Goal: Task Accomplishment & Management: Complete application form

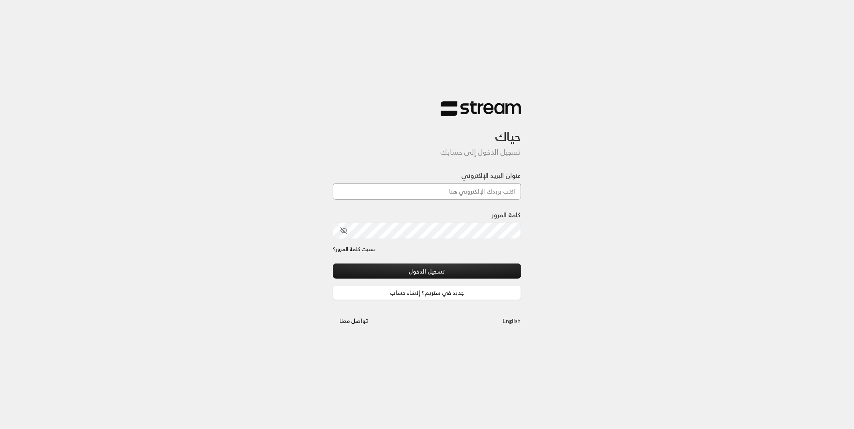
click at [461, 195] on input "عنوان البريد الإلكتروني" at bounding box center [427, 191] width 188 height 16
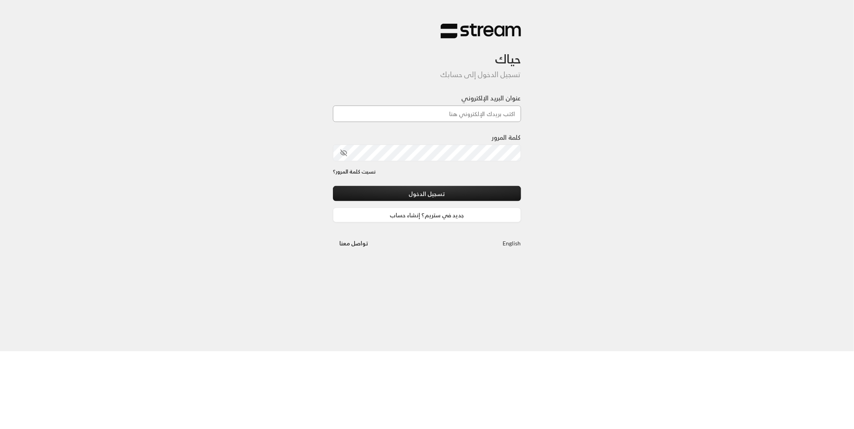
click at [473, 192] on input "عنوان البريد الإلكتروني" at bounding box center [427, 191] width 188 height 16
type input "[EMAIL_ADDRESS][DOMAIN_NAME]"
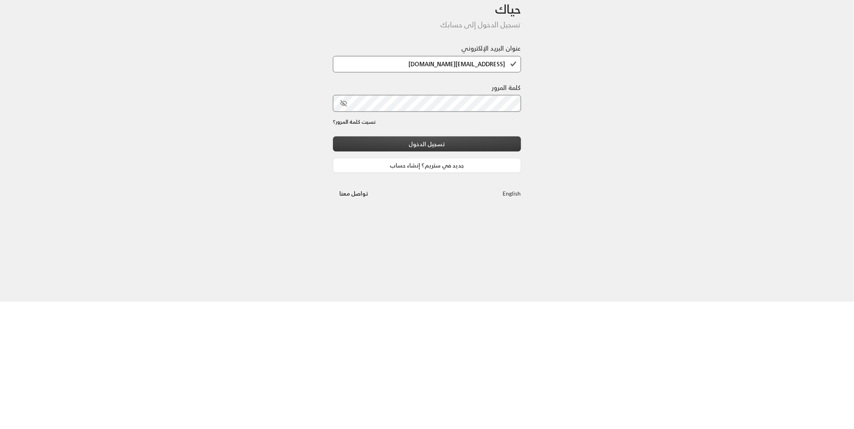
click at [465, 268] on button "تسجيل الدخول" at bounding box center [427, 271] width 188 height 15
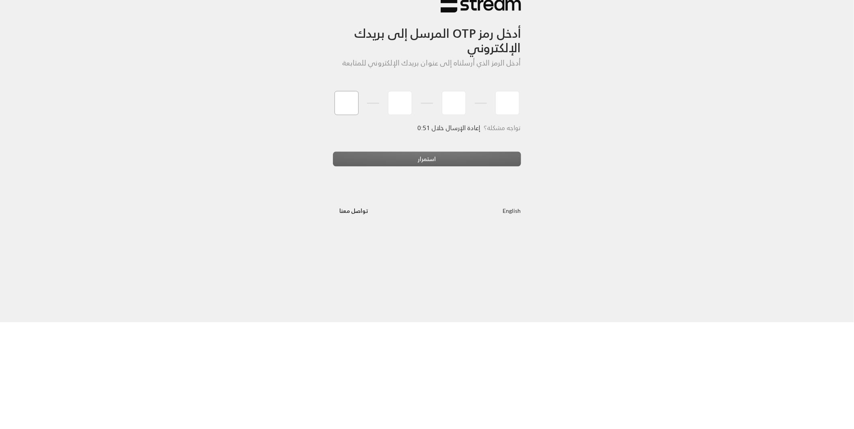
type input "0"
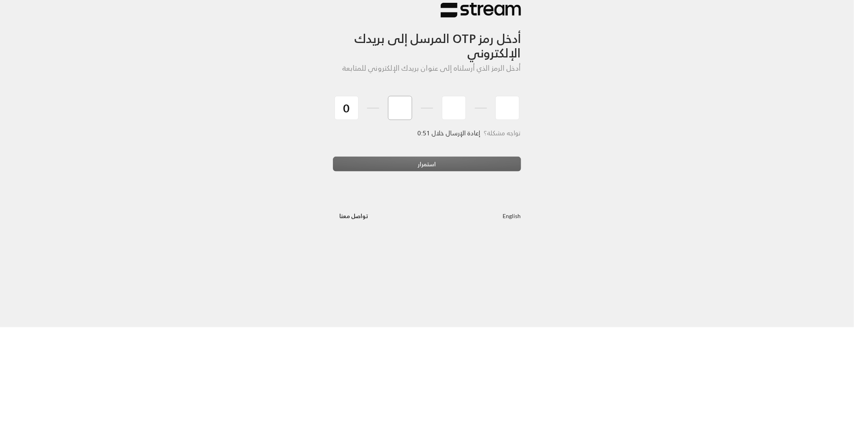
type input "7"
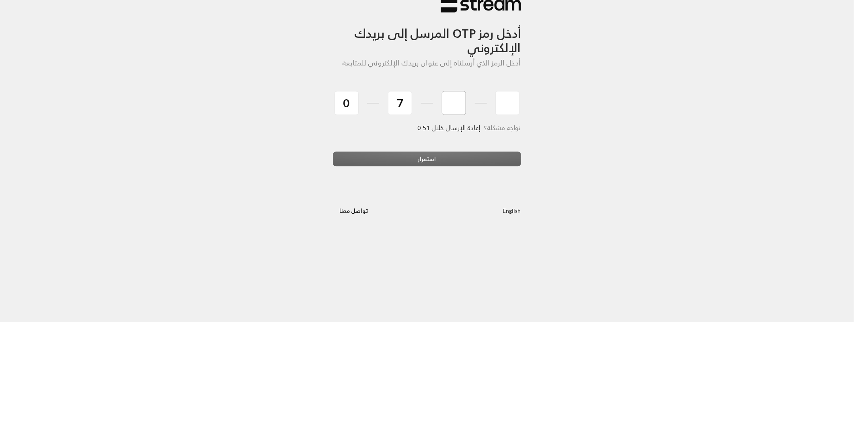
type input "6"
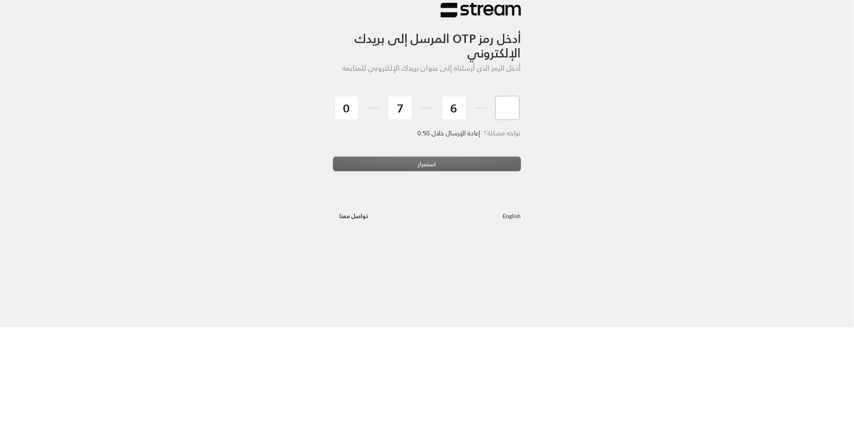
type input "7"
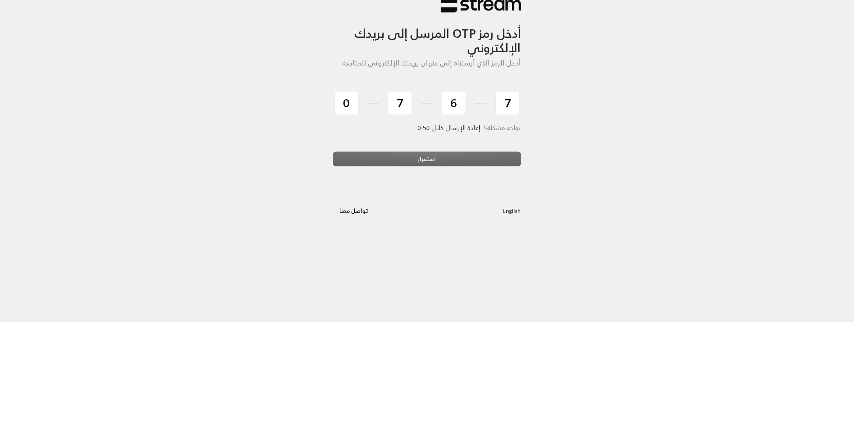
click at [454, 259] on div "تواجه مشكلة؟ إعادة الإرسال خلال 0:50" at bounding box center [427, 244] width 188 height 27
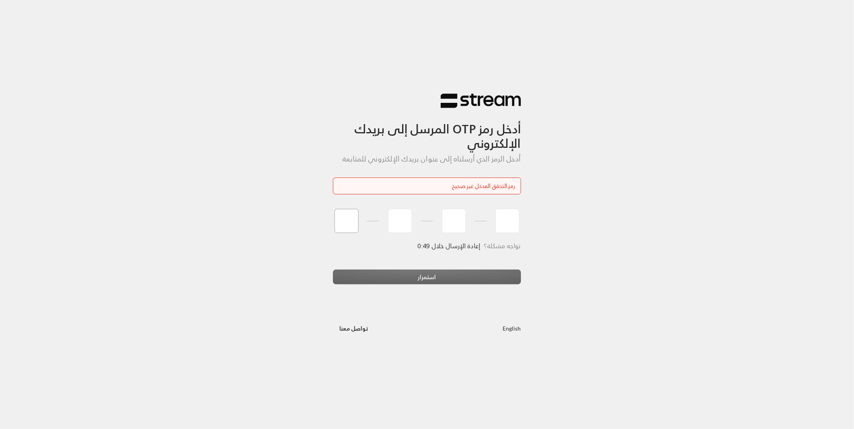
click at [349, 223] on input "tel" at bounding box center [346, 221] width 24 height 24
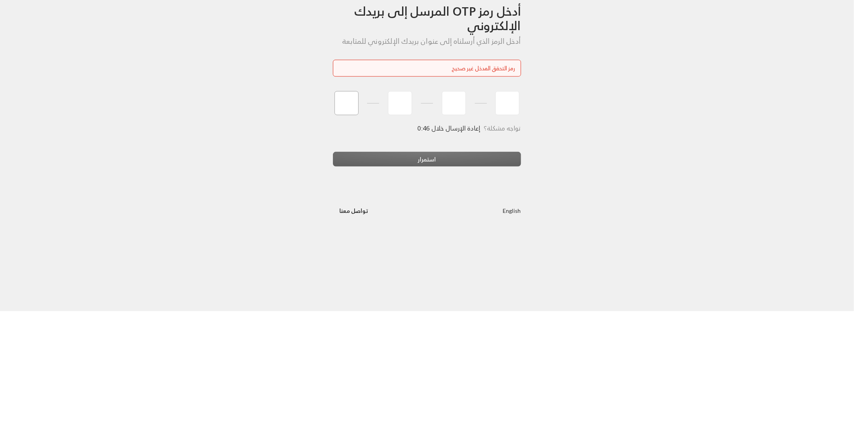
type input "1"
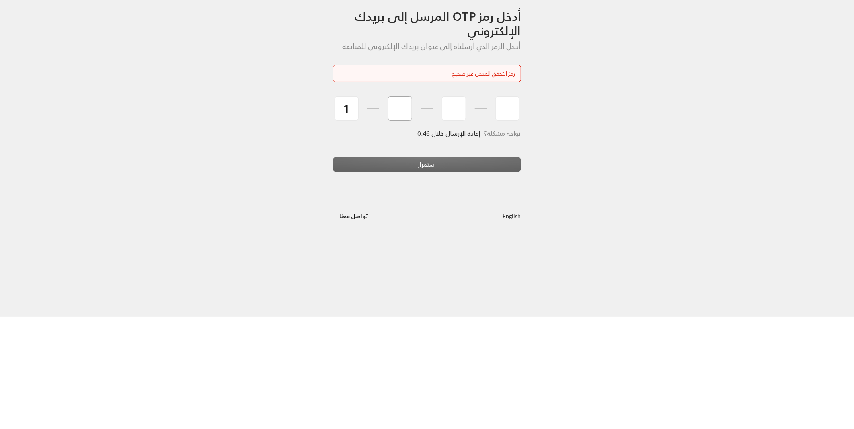
type input "3"
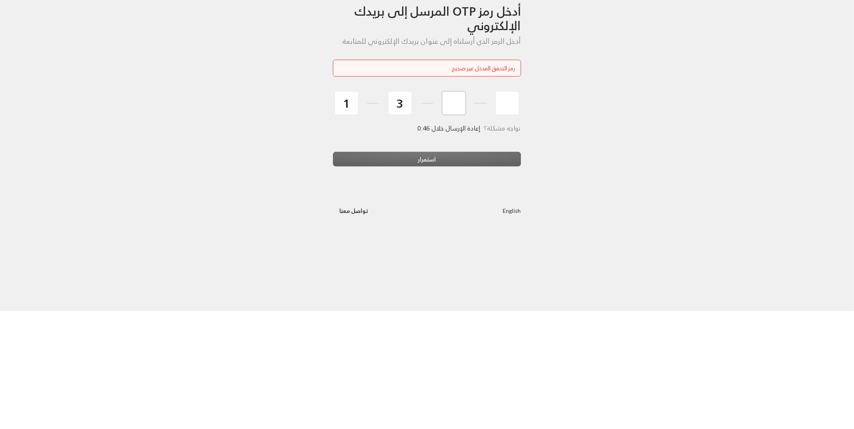
type input "8"
type input "0"
click at [456, 277] on button "استمرار" at bounding box center [427, 277] width 188 height 15
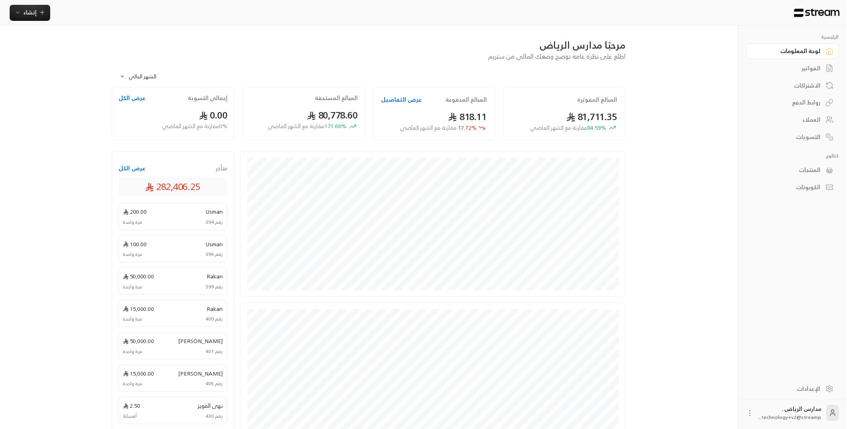
click at [681, 171] on icon at bounding box center [830, 170] width 8 height 8
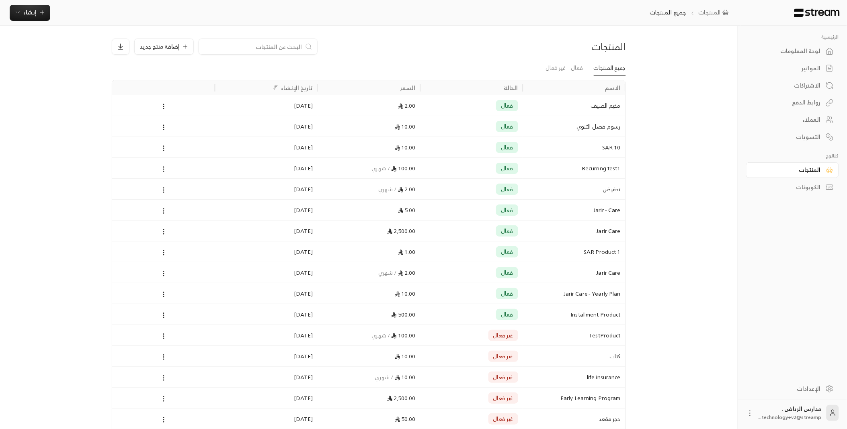
click at [681, 204] on div "الرئيسية لوحة المعلومات الفواتير الاشتراكات روابط الدفع العملاء التسويات كتالوج…" at bounding box center [792, 201] width 109 height 351
click at [681, 49] on div "لوحة المعلومات" at bounding box center [788, 51] width 65 height 8
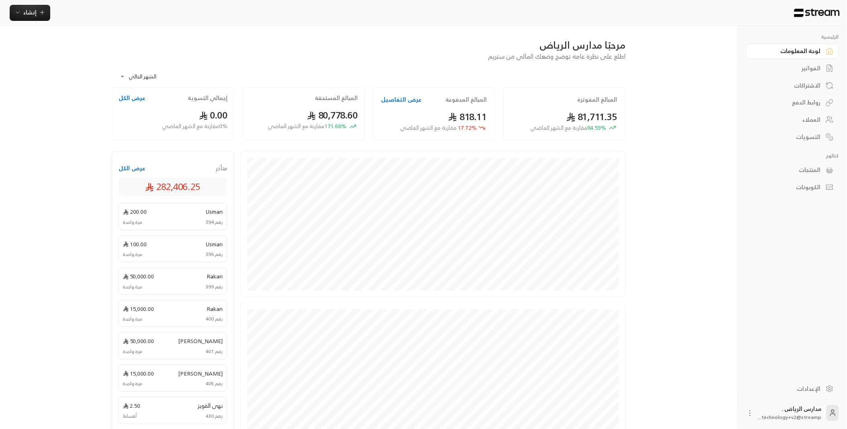
click at [681, 169] on icon at bounding box center [830, 170] width 8 height 8
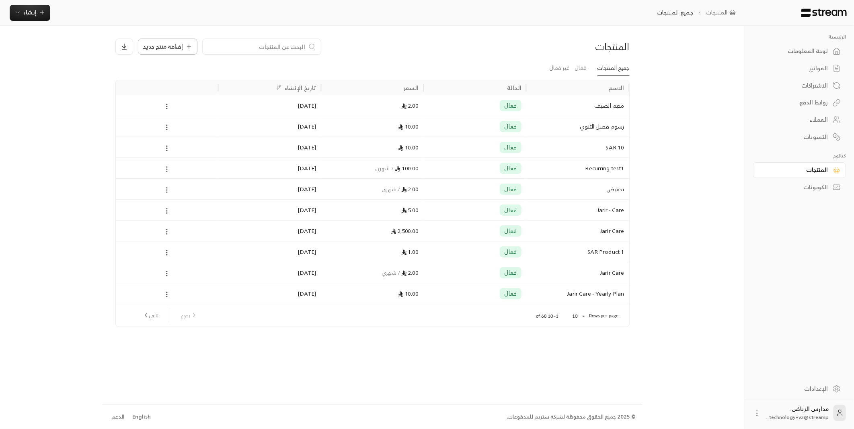
click at [165, 51] on button "إضافة منتج جديد" at bounding box center [168, 47] width 60 height 16
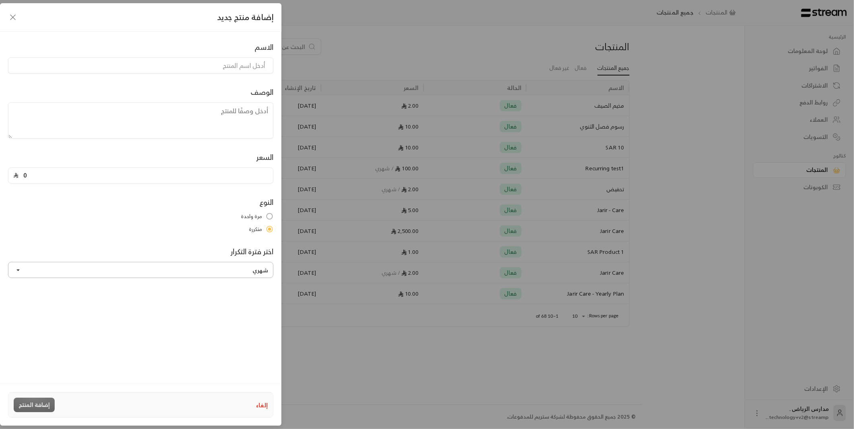
click at [263, 272] on button "شهري" at bounding box center [140, 270] width 265 height 16
click at [261, 412] on div "إلغاء إضافة المنتج" at bounding box center [141, 405] width 254 height 14
click at [267, 405] on button "إلغاء" at bounding box center [262, 405] width 12 height 8
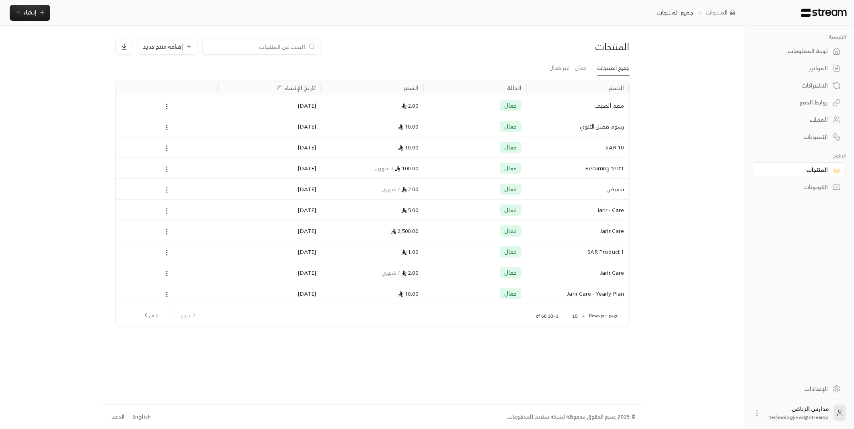
click at [681, 54] on div "لوحة المعلومات" at bounding box center [795, 51] width 65 height 8
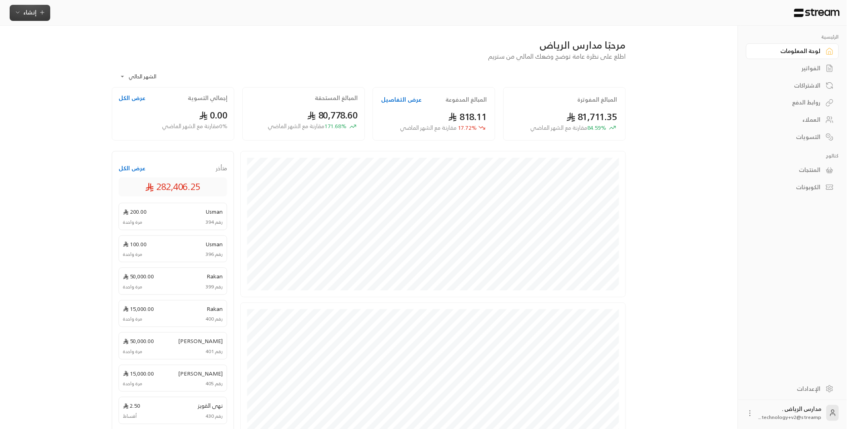
click at [27, 11] on span "إنشاء" at bounding box center [29, 12] width 13 height 10
click at [107, 106] on div "أنشئ رابطًا فريدًا لتحصيل المدفوعات من عدة عملاء." at bounding box center [69, 106] width 101 height 16
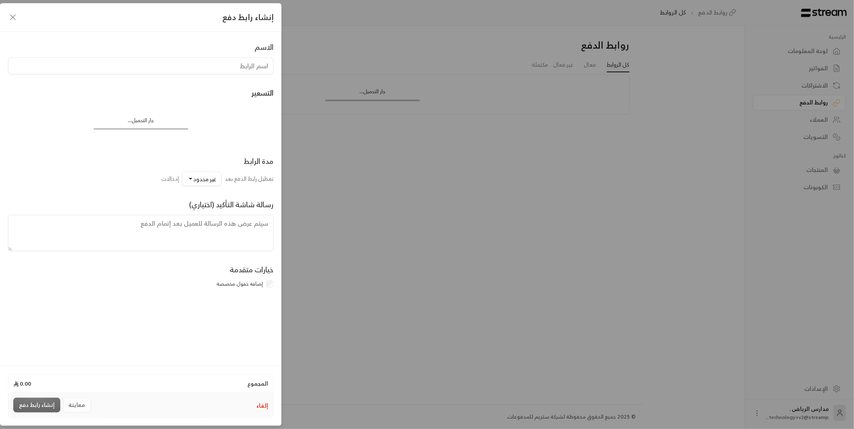
click at [275, 287] on div "خيارات متقدمة إضافة حقول مخصصة" at bounding box center [140, 277] width 273 height 27
click at [264, 402] on button "إلغاء" at bounding box center [262, 406] width 12 height 8
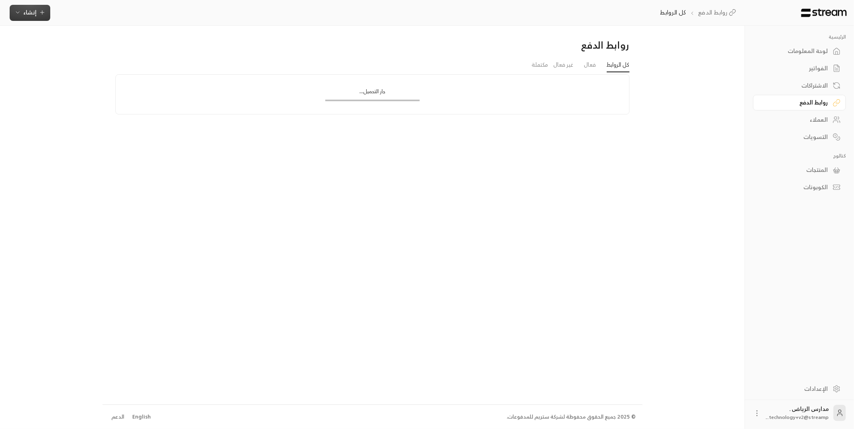
click at [44, 15] on icon "button" at bounding box center [42, 12] width 6 height 6
click at [82, 51] on div "إنشاء فاتورة مرة واحدة بسهولة للمعاملات السريعة." at bounding box center [69, 50] width 101 height 16
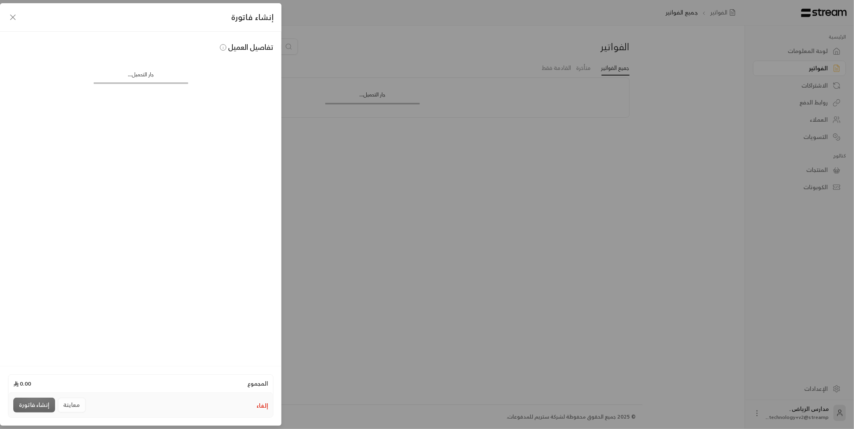
click at [17, 15] on icon "button" at bounding box center [13, 17] width 10 height 10
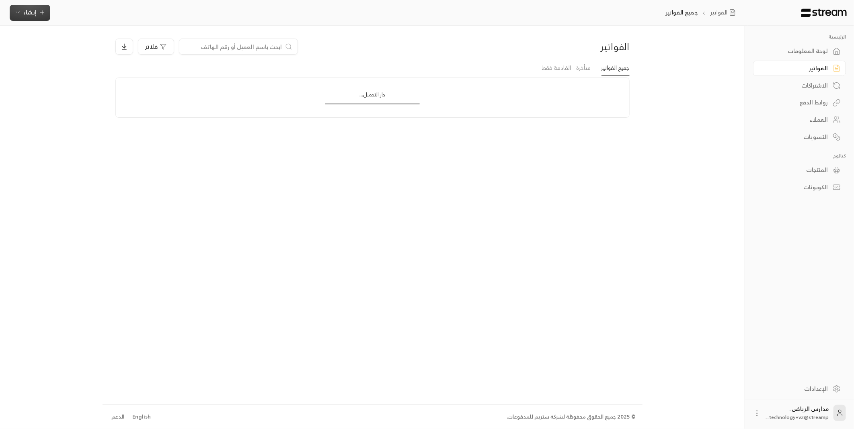
click at [42, 16] on span "إنشاء" at bounding box center [29, 12] width 31 height 10
click at [101, 47] on div "إنشاء فاتورة مرة واحدة بسهولة للمعاملات السريعة." at bounding box center [69, 50] width 101 height 16
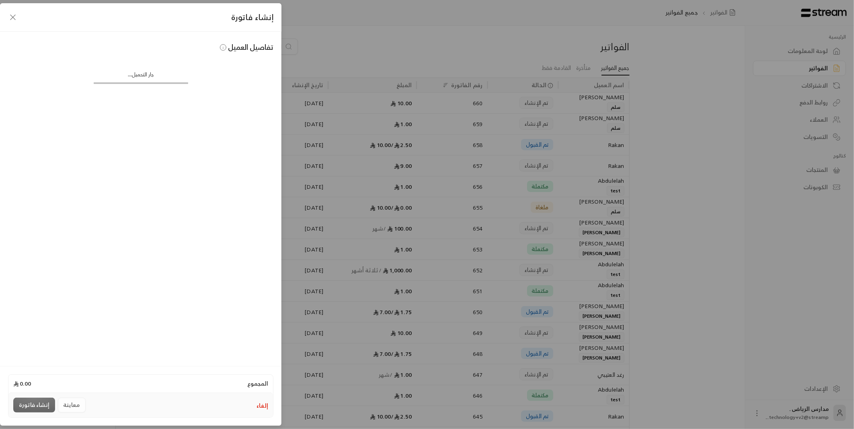
click at [260, 404] on button "إلغاء" at bounding box center [262, 406] width 12 height 8
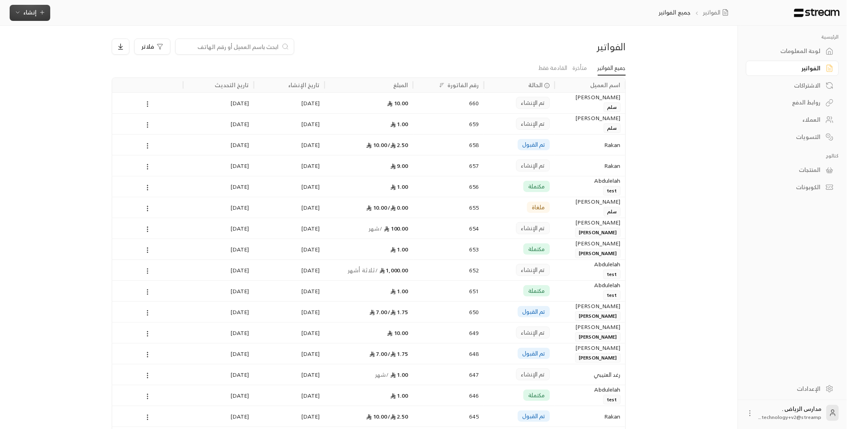
click at [30, 7] on span "إنشاء" at bounding box center [29, 12] width 13 height 10
click at [102, 49] on div "إنشاء فاتورة مرة واحدة بسهولة للمعاملات السريعة." at bounding box center [69, 50] width 101 height 16
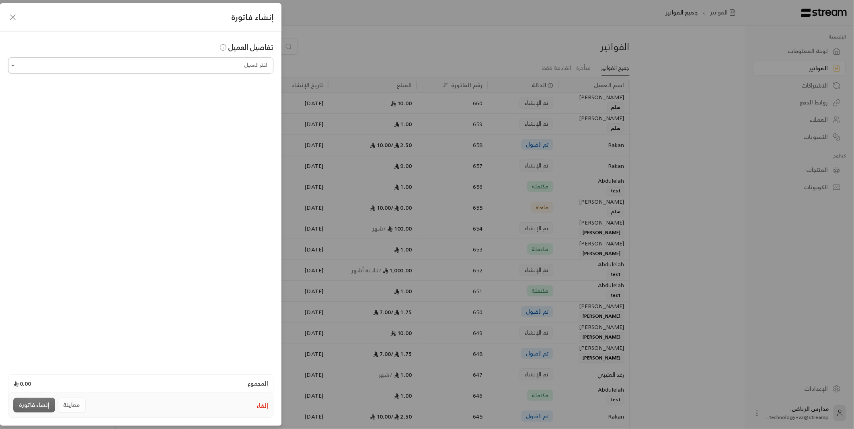
click at [179, 70] on input "اختر العميل" at bounding box center [140, 66] width 265 height 14
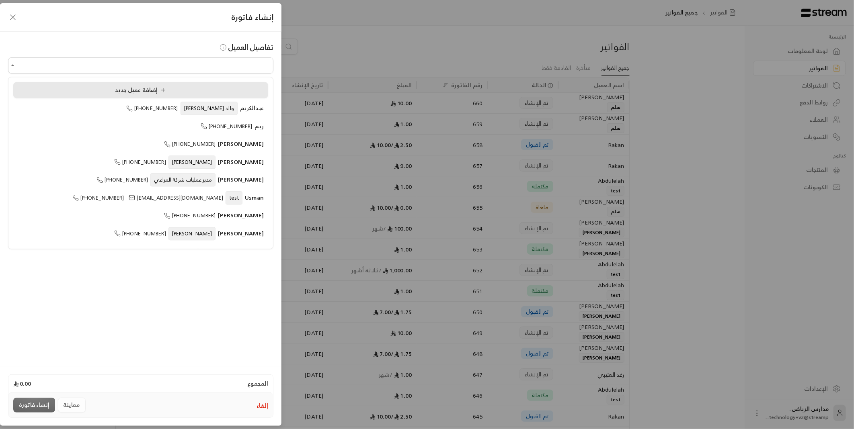
click at [146, 91] on span "إضافة عميل جديد" at bounding box center [142, 90] width 54 height 10
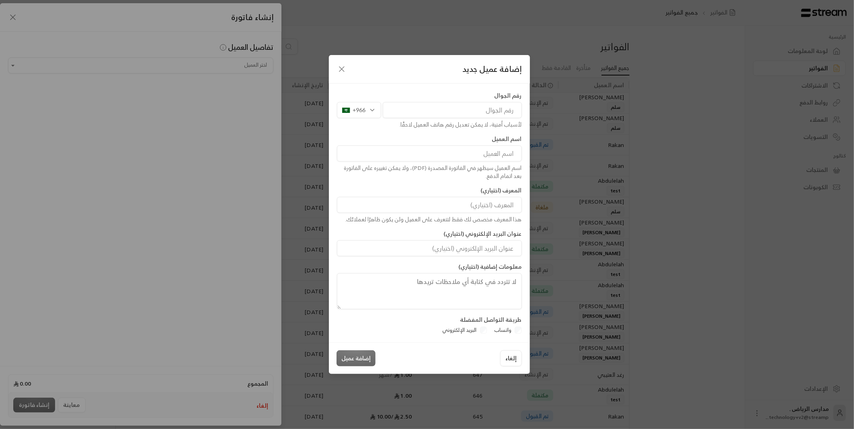
click at [468, 110] on input "tel" at bounding box center [452, 110] width 139 height 16
type input "554202003"
click at [492, 164] on div "اسم العميل سيظهر في الفاتورة المصدرة (PDF)، ولا يمكن تغييره على الفاتورة بعد ات…" at bounding box center [429, 172] width 185 height 16
click at [489, 154] on input at bounding box center [429, 154] width 185 height 16
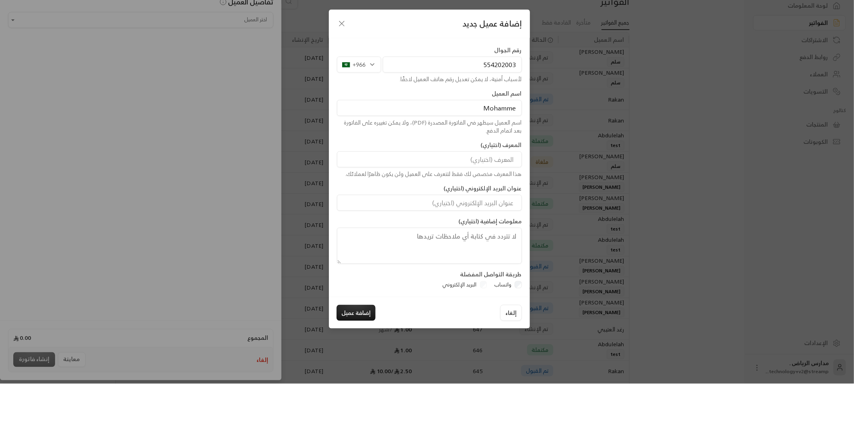
type input "Mohamme"
click at [489, 210] on input at bounding box center [429, 205] width 185 height 16
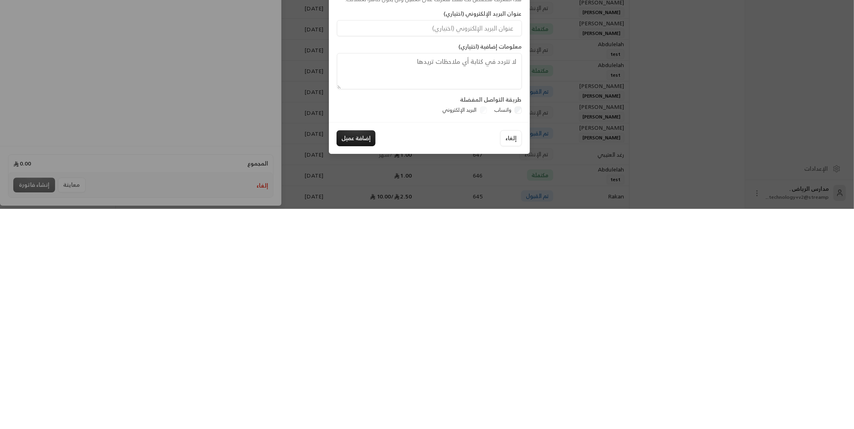
type input "Md"
click at [511, 343] on div "إلغاء إضافة عميل" at bounding box center [429, 359] width 201 height 32
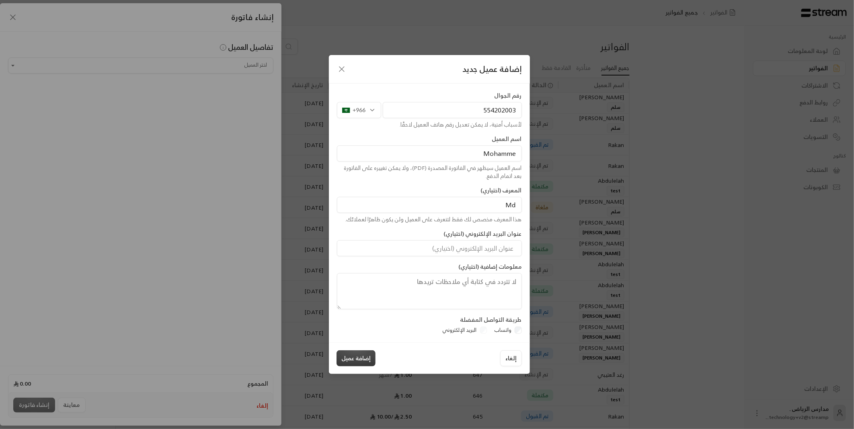
click at [358, 361] on button "إضافة عميل" at bounding box center [355, 359] width 39 height 16
type input "**********"
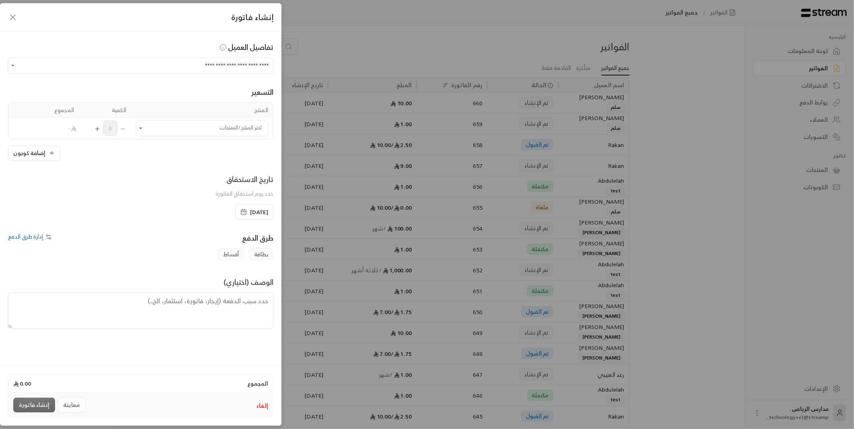
click at [355, 358] on div "**********" at bounding box center [427, 214] width 854 height 429
click at [239, 133] on input "اختر العميل" at bounding box center [202, 128] width 132 height 14
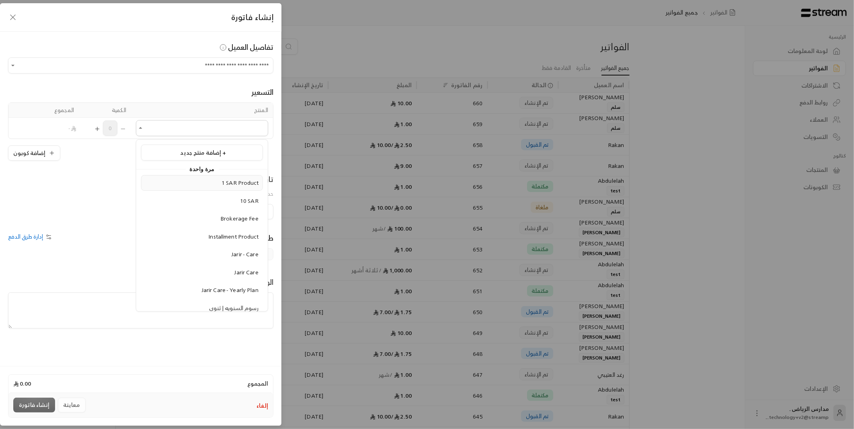
click at [244, 184] on span "1 SAR Product" at bounding box center [240, 183] width 37 height 10
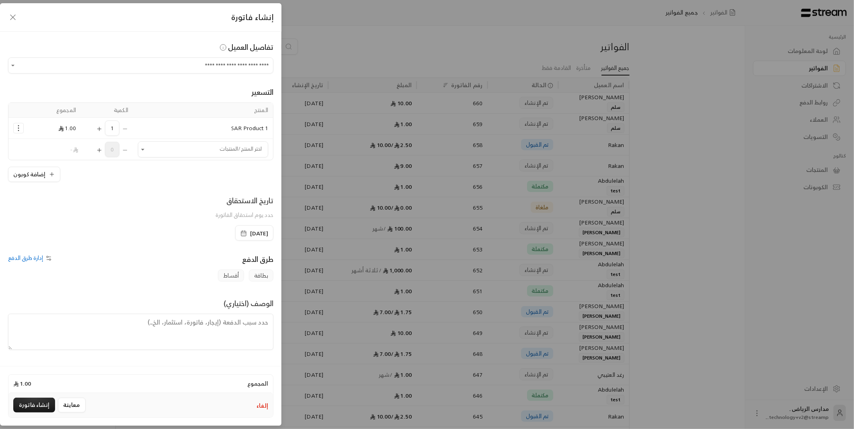
click at [37, 271] on div "بطاقة أقساط" at bounding box center [140, 276] width 273 height 12
click at [39, 270] on div "بطاقة أقساط" at bounding box center [140, 276] width 273 height 12
click at [38, 258] on span "إدارة طرق الدفع" at bounding box center [25, 258] width 35 height 10
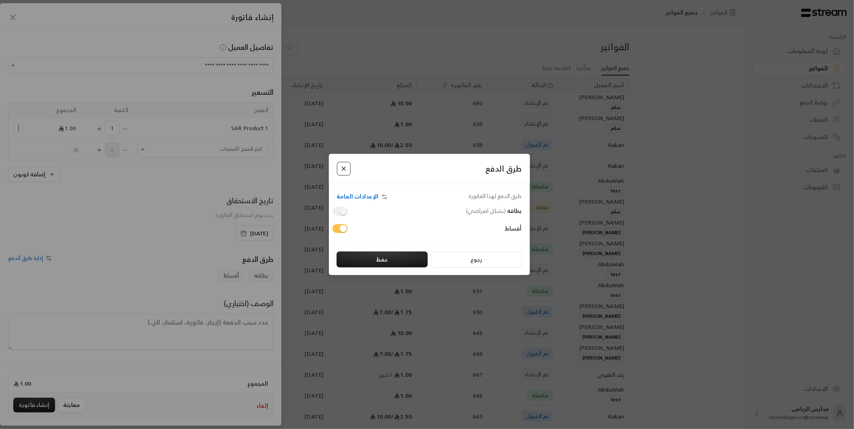
click at [347, 174] on button "Close" at bounding box center [344, 169] width 14 height 14
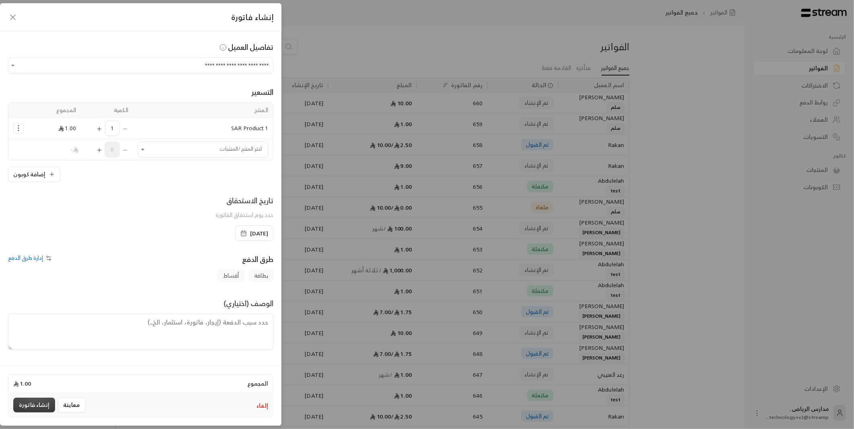
click at [34, 405] on button "إنشاء فاتورة" at bounding box center [34, 405] width 42 height 15
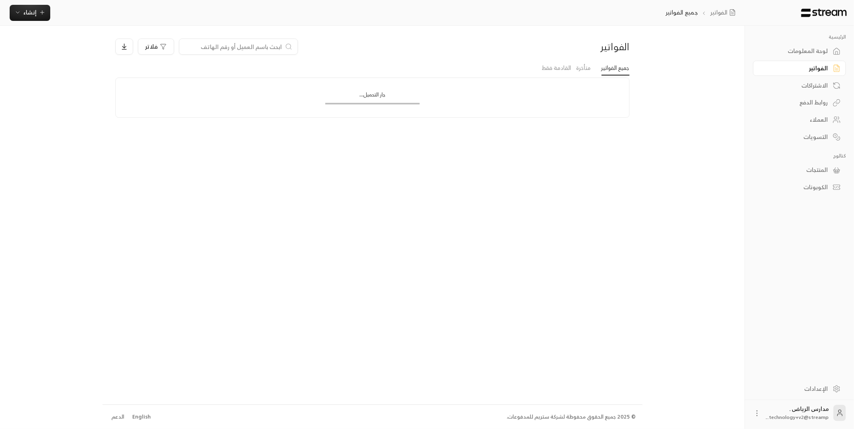
click at [827, 141] on div "التسويات" at bounding box center [795, 137] width 65 height 8
click at [819, 49] on div "لوحة المعلومات" at bounding box center [795, 51] width 65 height 8
click at [827, 54] on div "لوحة المعلومات" at bounding box center [795, 51] width 65 height 8
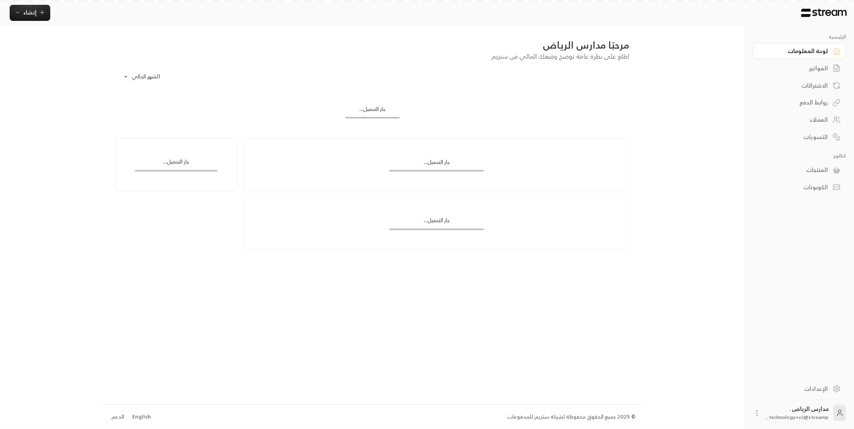
click at [833, 59] on div "الفواتير" at bounding box center [799, 67] width 93 height 17
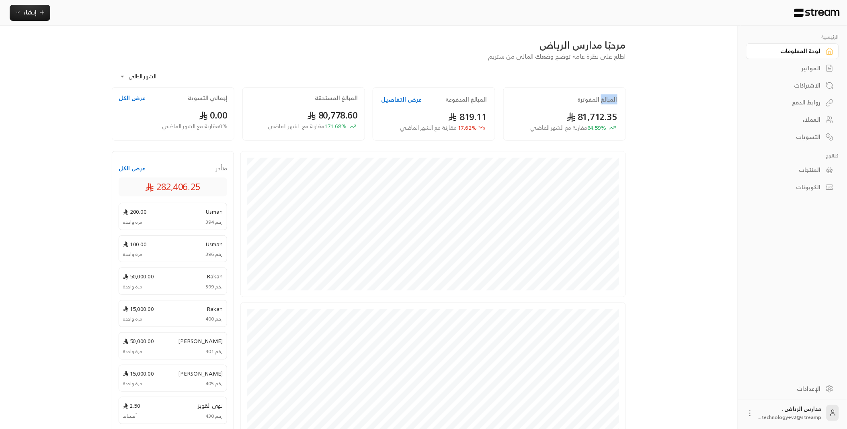
click at [802, 133] on div "التسويات" at bounding box center [788, 137] width 65 height 8
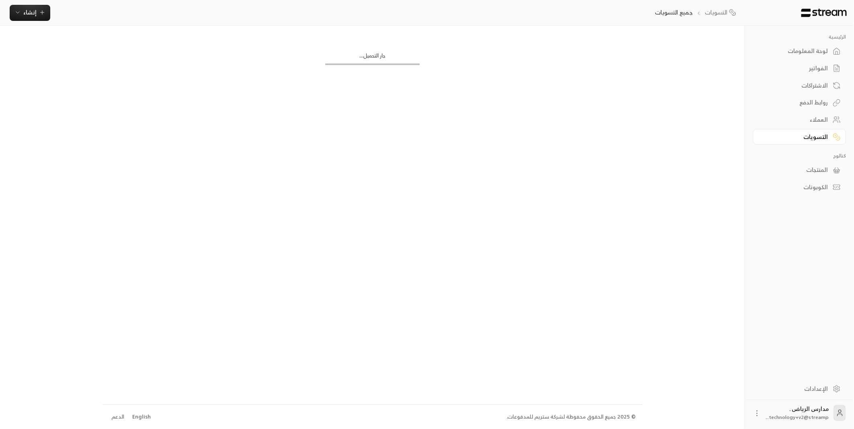
click at [807, 123] on div "العملاء" at bounding box center [795, 120] width 65 height 8
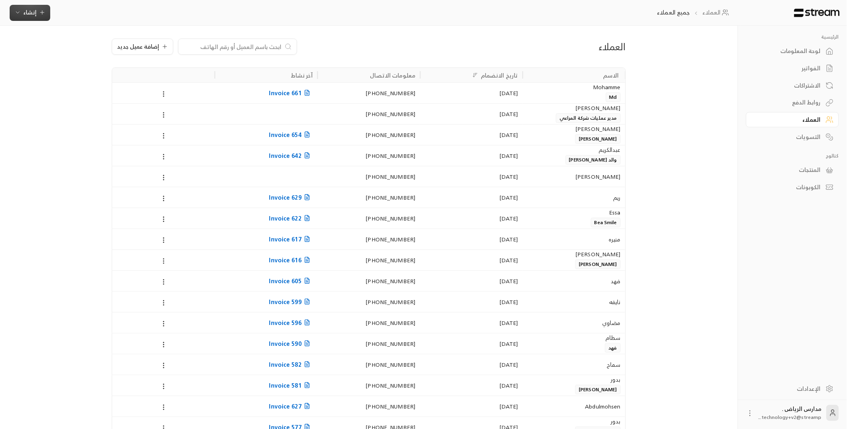
click at [32, 11] on span "إنشاء" at bounding box center [29, 12] width 13 height 10
click at [103, 49] on div "إنشاء فاتورة مرة واحدة بسهولة للمعاملات السريعة." at bounding box center [69, 50] width 101 height 16
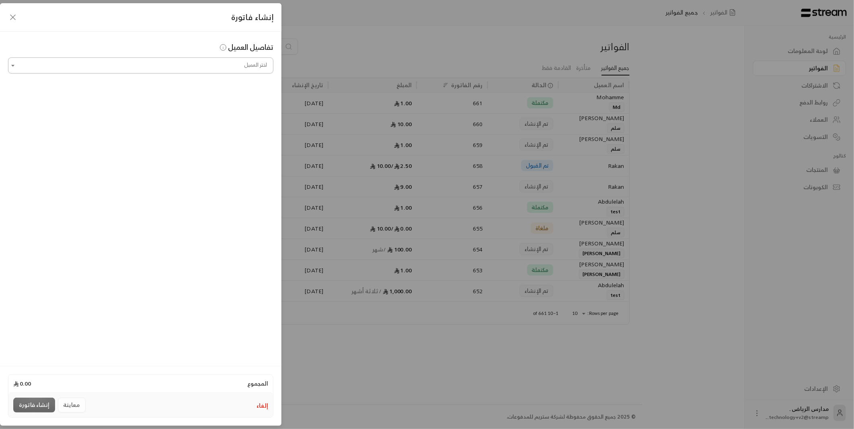
click at [239, 66] on input "اختر العميل" at bounding box center [140, 66] width 265 height 14
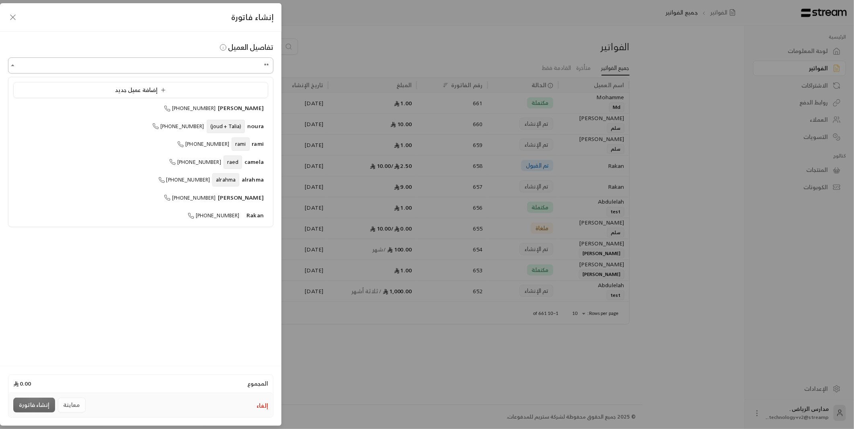
type input "*"
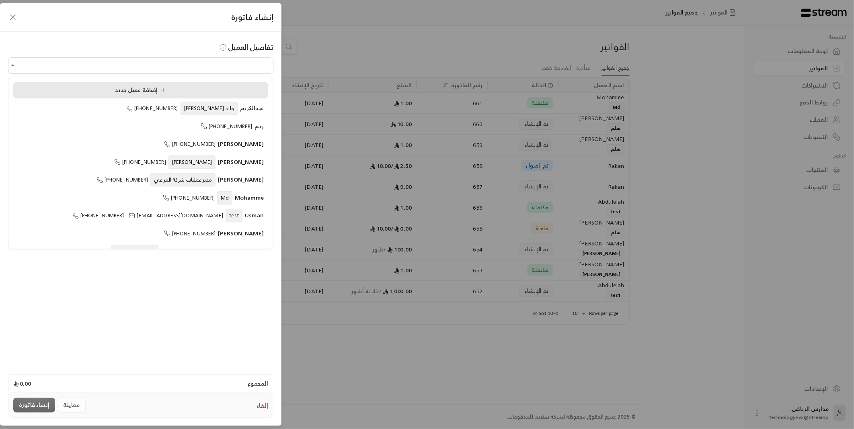
click at [166, 87] on icon at bounding box center [163, 90] width 6 height 6
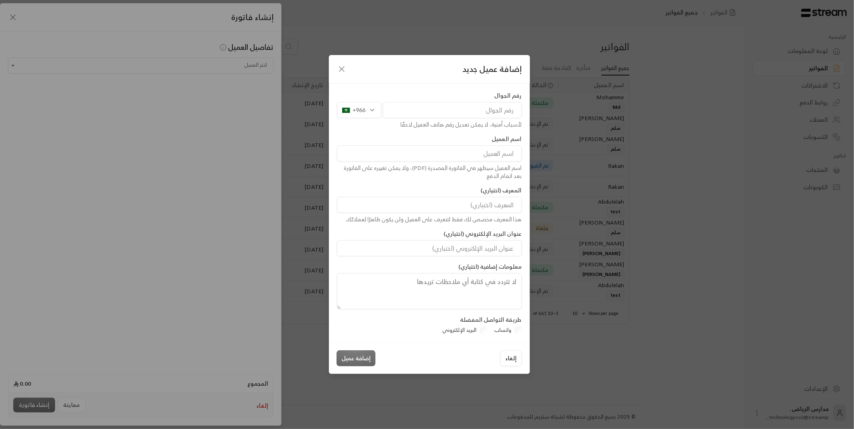
click at [460, 110] on input "tel" at bounding box center [452, 110] width 139 height 16
type input "551582500"
click at [491, 150] on input at bounding box center [429, 154] width 185 height 16
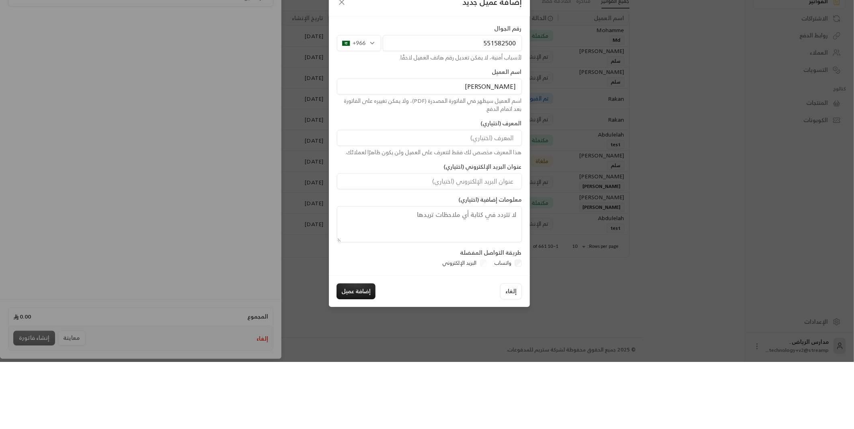
type input "abdul"
click at [501, 208] on input at bounding box center [429, 205] width 185 height 16
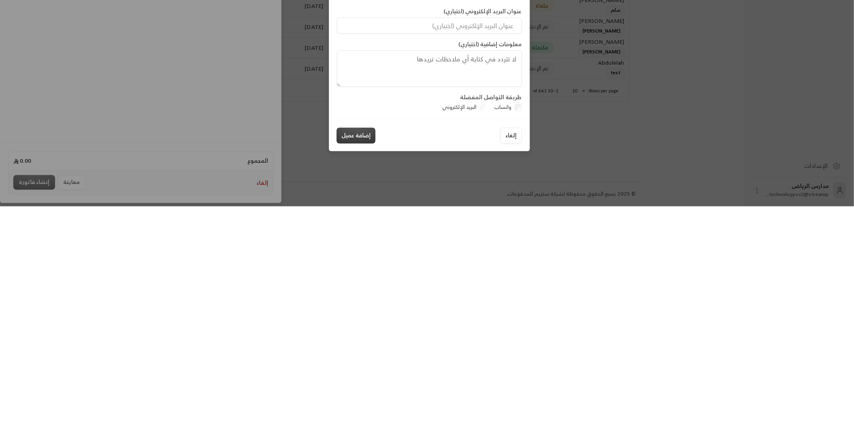
click at [352, 359] on button "إضافة عميل" at bounding box center [355, 359] width 39 height 16
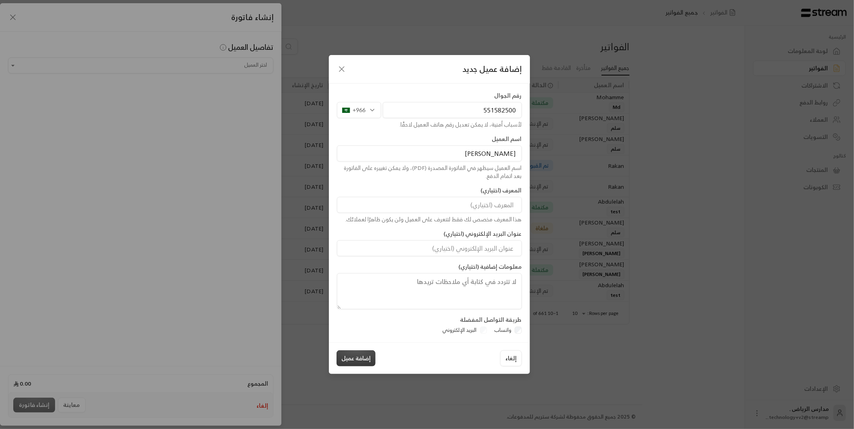
click at [355, 353] on button "إضافة عميل" at bounding box center [355, 359] width 39 height 16
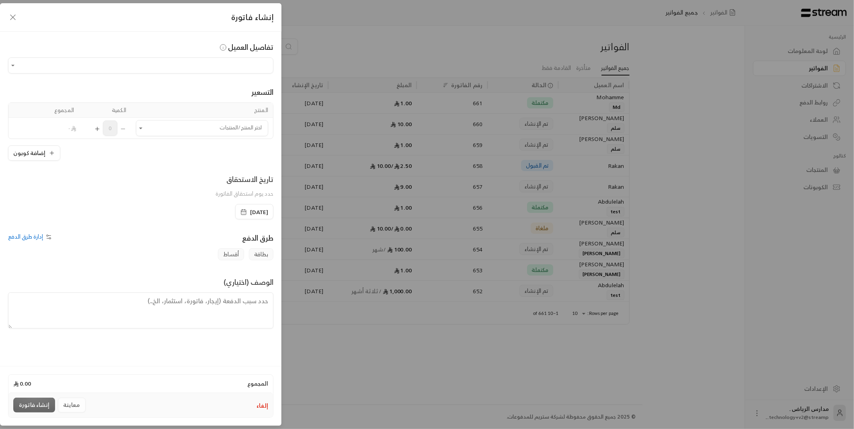
type input "**********"
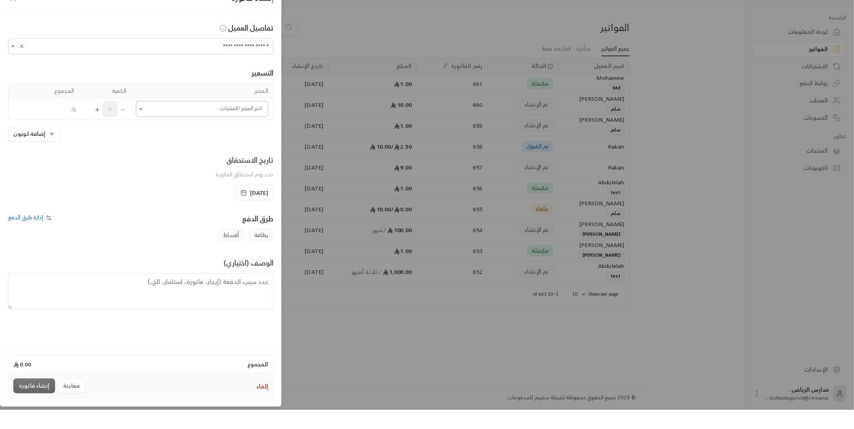
click at [236, 132] on input "اختر العميل" at bounding box center [202, 128] width 132 height 14
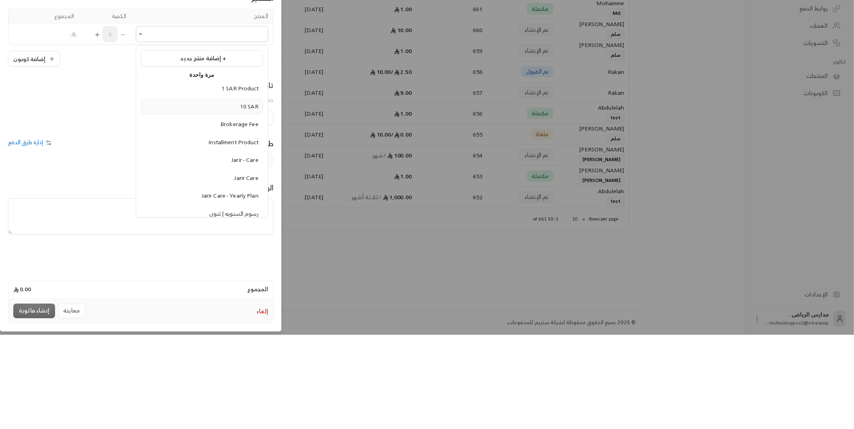
click at [250, 202] on span "10 SAR" at bounding box center [249, 200] width 18 height 10
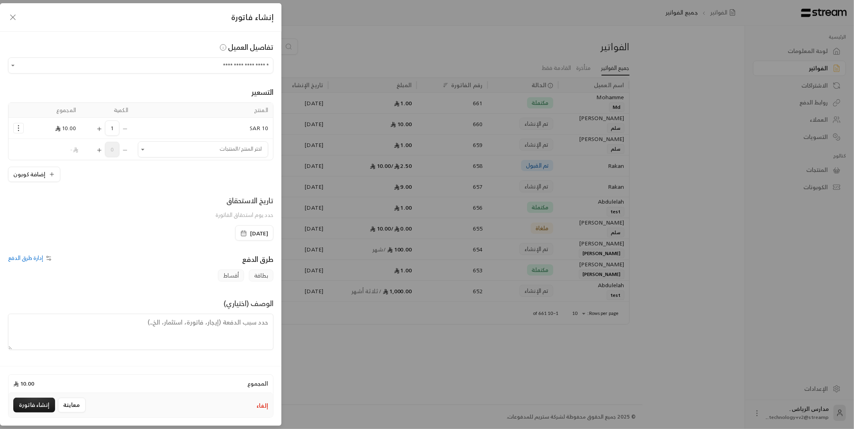
click at [37, 261] on span "إدارة طرق الدفع" at bounding box center [25, 258] width 35 height 10
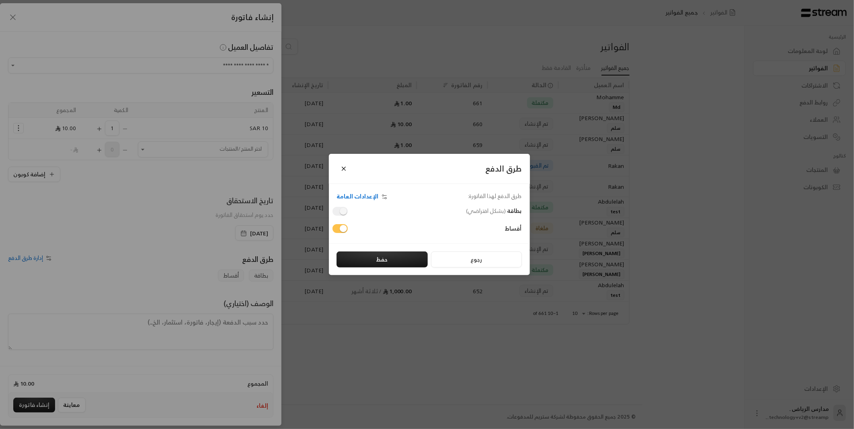
click at [339, 217] on div "بطاقة ( بشكل افتراضي )" at bounding box center [429, 212] width 193 height 14
click at [399, 267] on button "حفظ" at bounding box center [381, 260] width 91 height 16
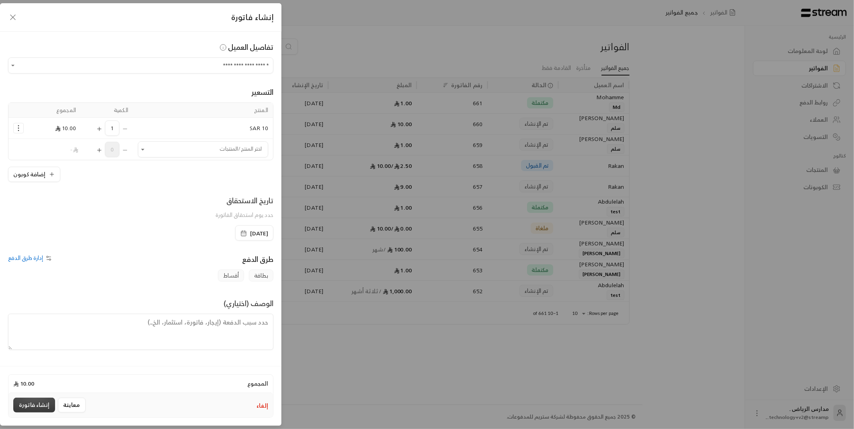
click at [33, 406] on button "إنشاء فاتورة" at bounding box center [34, 405] width 42 height 15
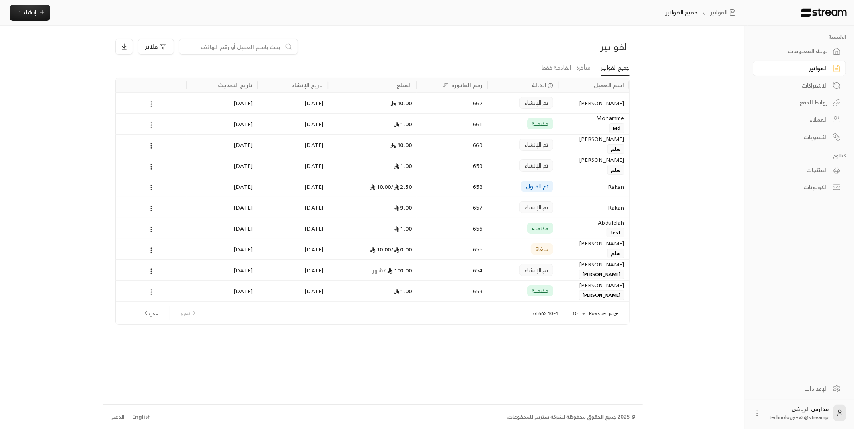
click at [493, 110] on div "تم الإنشاء" at bounding box center [522, 103] width 61 height 21
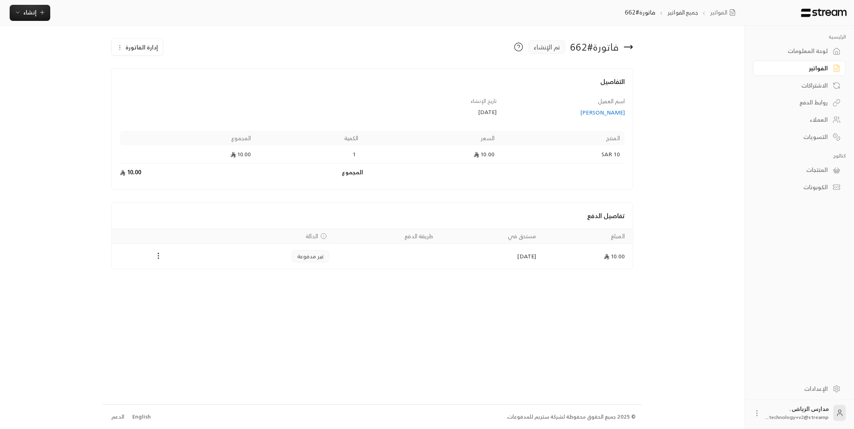
click at [821, 390] on div "الإعدادات" at bounding box center [795, 389] width 65 height 8
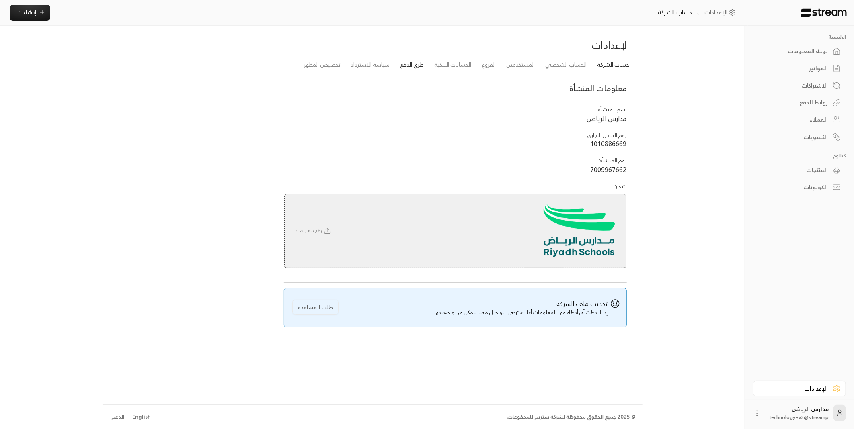
click at [400, 72] on link "طرق الدفع" at bounding box center [412, 65] width 24 height 14
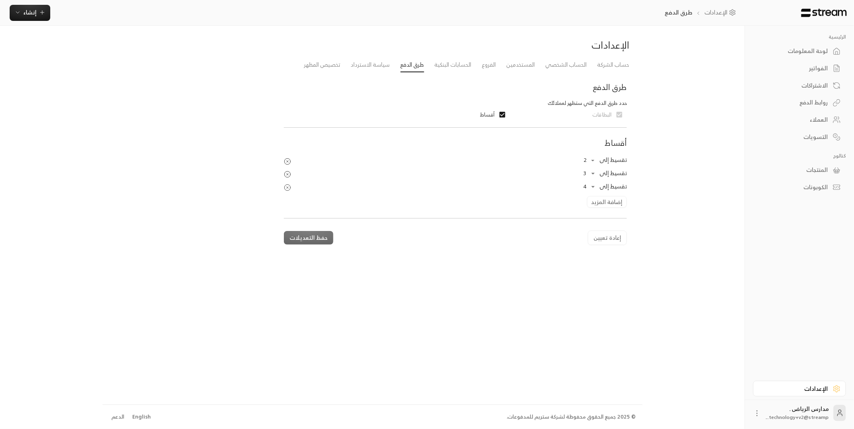
click at [285, 186] on circle "Products Preview" at bounding box center [288, 188] width 6 height 6
click at [602, 190] on button "إضافة المزيد" at bounding box center [607, 189] width 40 height 12
click at [586, 187] on body "الرئيسية لوحة المعلومات الفواتير الاشتراكات روابط الدفع العملاء التسويات كتالوج…" at bounding box center [427, 214] width 854 height 429
click at [469, 374] on div at bounding box center [427, 214] width 854 height 429
click at [34, 16] on span "إنشاء" at bounding box center [29, 12] width 13 height 10
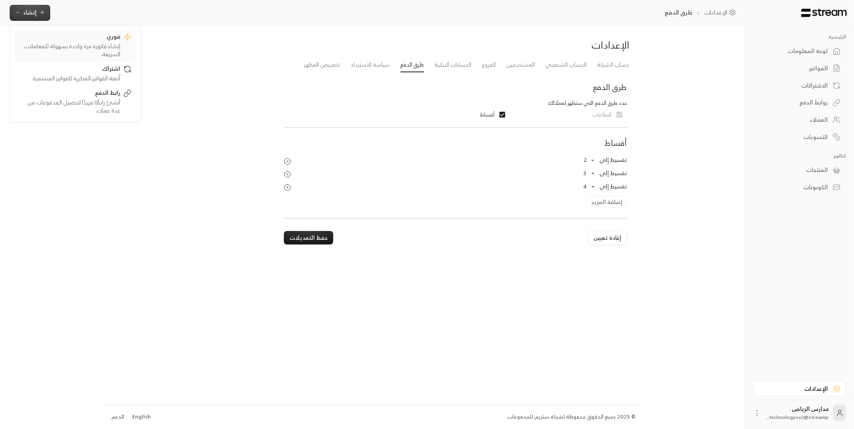
click at [95, 43] on div "إنشاء فاتورة مرة واحدة بسهولة للمعاملات السريعة." at bounding box center [69, 50] width 101 height 16
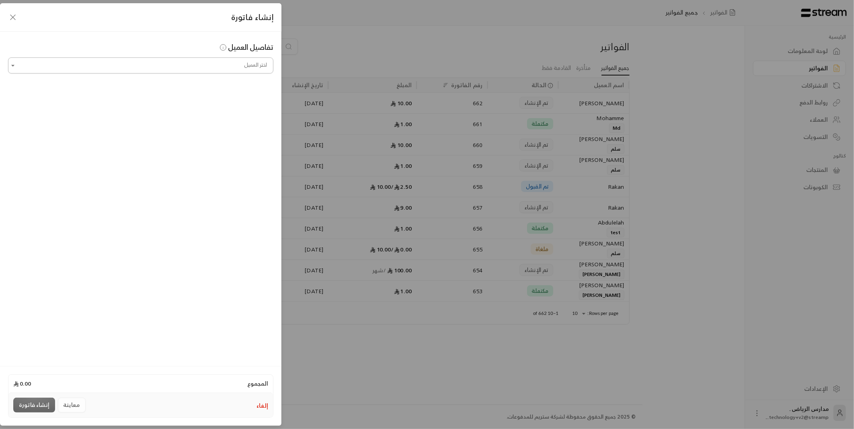
click at [225, 64] on input "اختر العميل" at bounding box center [140, 66] width 265 height 14
click at [246, 111] on span "Rakan" at bounding box center [254, 108] width 17 height 10
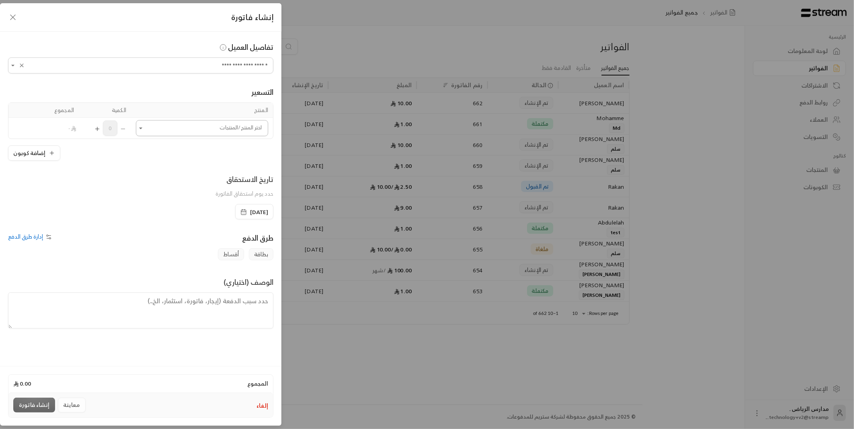
type input "**********"
click at [249, 129] on input "اختر العميل" at bounding box center [202, 128] width 132 height 14
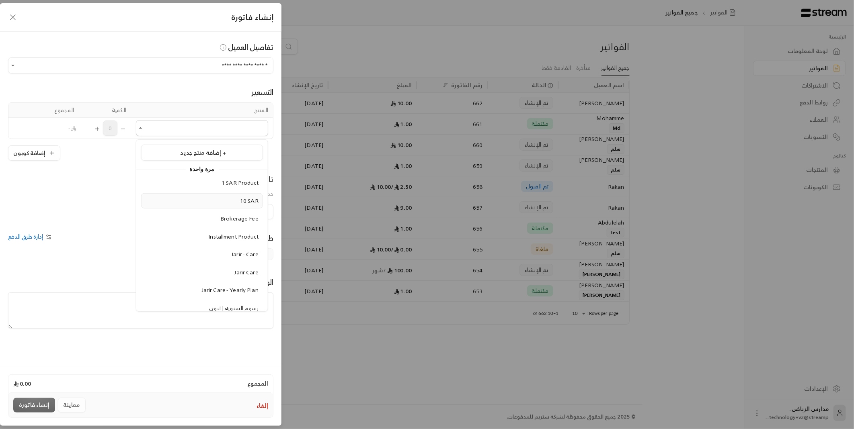
click at [247, 202] on span "10 SAR" at bounding box center [249, 200] width 18 height 10
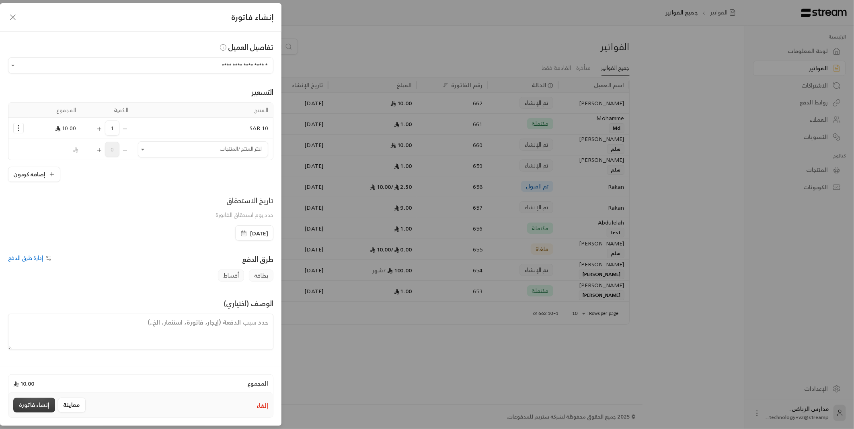
click at [33, 405] on button "إنشاء فاتورة" at bounding box center [34, 405] width 42 height 15
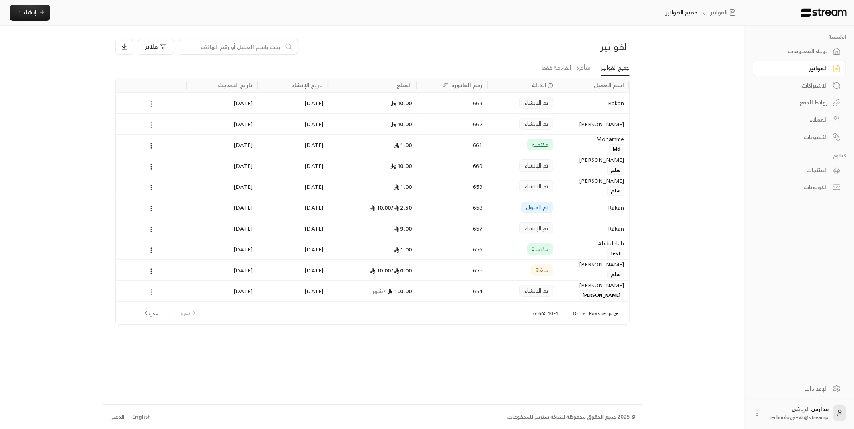
click at [453, 109] on div "663" at bounding box center [451, 103] width 61 height 21
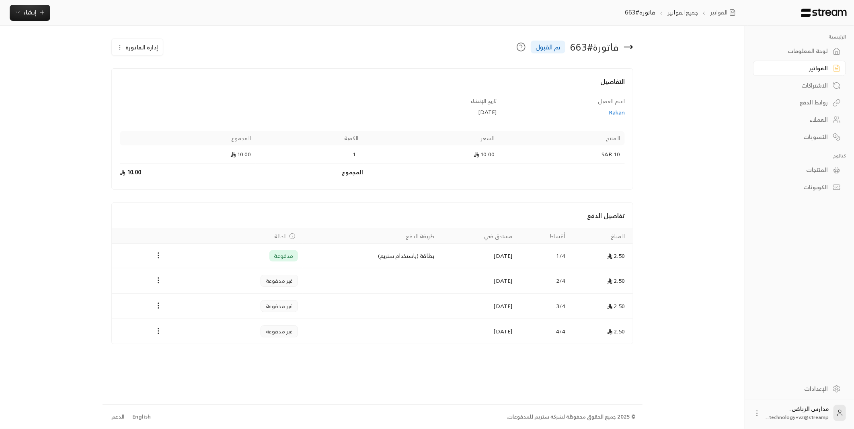
click at [765, 298] on div "الرئيسية لوحة المعلومات الفواتير الاشتراكات روابط الدفع العملاء التسويات كتالوج…" at bounding box center [799, 201] width 109 height 351
click at [823, 53] on div "لوحة المعلومات" at bounding box center [795, 51] width 65 height 8
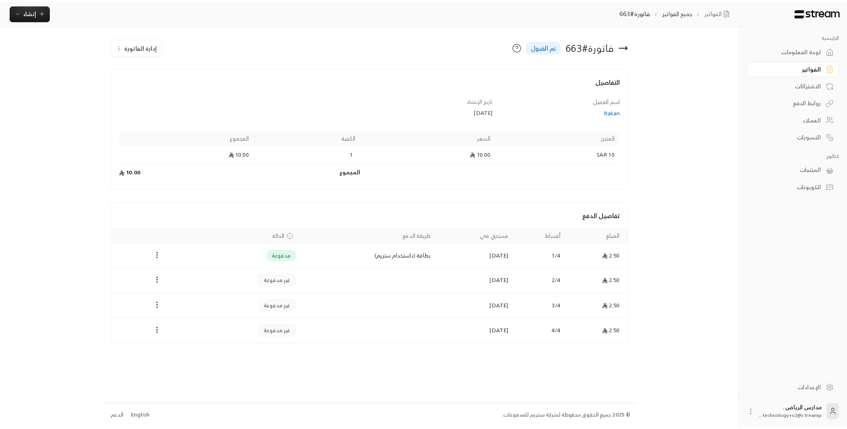
click div "متأخر عرض الكل 282,406.25 Usman 200.00 رقم 394 مرة واحدة Usman 100.00 رقم 396 م…"
click at [815, 124] on div "العملاء" at bounding box center [795, 120] width 65 height 8
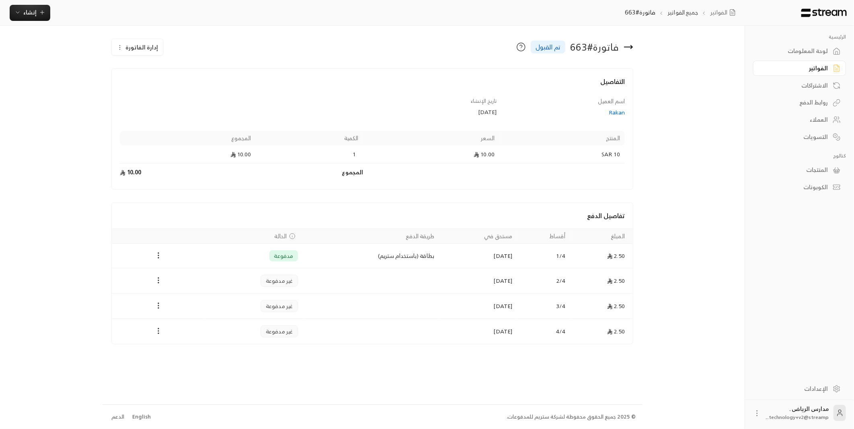
click at [815, 183] on link "الكوبونات" at bounding box center [799, 188] width 93 height 16
click at [819, 173] on div "المنتجات" at bounding box center [795, 170] width 65 height 8
click at [794, 188] on div "الكوبونات" at bounding box center [795, 187] width 65 height 8
click at [800, 186] on div "الكوبونات" at bounding box center [795, 187] width 65 height 8
click at [796, 188] on div "الكوبونات" at bounding box center [795, 187] width 65 height 8
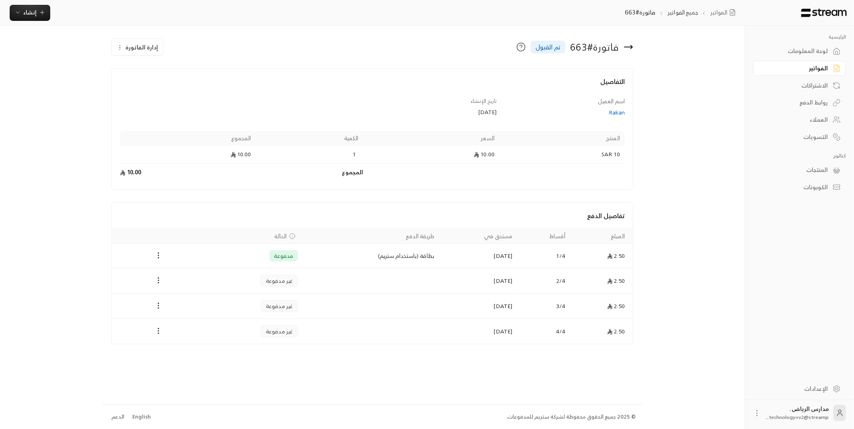
click at [816, 174] on div "المنتجات" at bounding box center [795, 170] width 65 height 8
click at [826, 105] on div "روابط الدفع" at bounding box center [795, 102] width 65 height 8
click span "نسخ الرابط"
click at [809, 415] on span "technology+v2@streamp..." at bounding box center [797, 417] width 63 height 8
click at [811, 389] on div "الإعدادات" at bounding box center [795, 389] width 65 height 8
